Goal: Find specific page/section: Find specific page/section

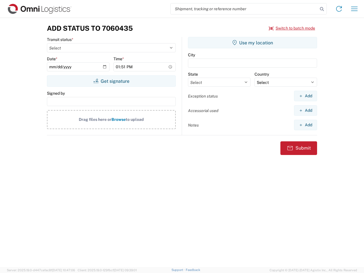
click at [244, 9] on input "search" at bounding box center [244, 8] width 147 height 11
click at [322, 9] on icon at bounding box center [322, 9] width 8 height 8
click at [339, 9] on icon at bounding box center [339, 8] width 9 height 9
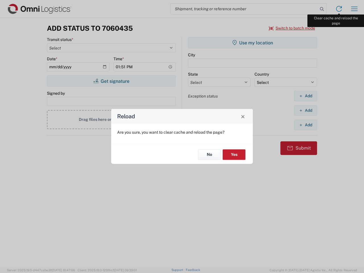
click at [355, 9] on div "Reload Are you sure, you want to clear cache and reload the page? No Yes" at bounding box center [182, 136] width 364 height 273
click at [292, 28] on div "Reload Are you sure, you want to clear cache and reload the page? No Yes" at bounding box center [182, 136] width 364 height 273
click at [111, 81] on div "Reload Are you sure, you want to clear cache and reload the page? No Yes" at bounding box center [182, 136] width 364 height 273
click at [253, 43] on div "Reload Are you sure, you want to clear cache and reload the page? No Yes" at bounding box center [182, 136] width 364 height 273
click at [306, 96] on div "Reload Are you sure, you want to clear cache and reload the page? No Yes" at bounding box center [182, 136] width 364 height 273
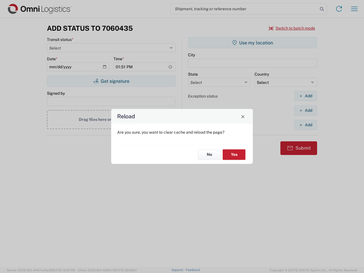
click at [306, 110] on div "Reload Are you sure, you want to clear cache and reload the page? No Yes" at bounding box center [182, 136] width 364 height 273
click at [306, 125] on div "Reload Are you sure, you want to clear cache and reload the page? No Yes" at bounding box center [182, 136] width 364 height 273
